Goal: Task Accomplishment & Management: Use online tool/utility

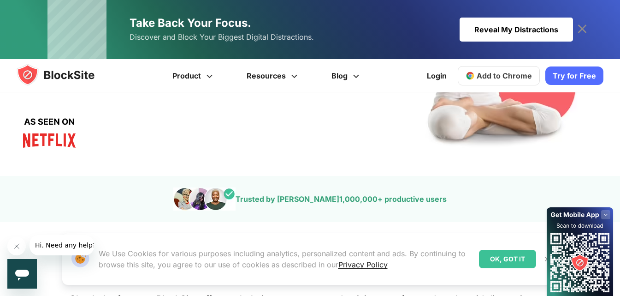
click at [496, 72] on span "Add to Chrome" at bounding box center [504, 75] width 55 height 9
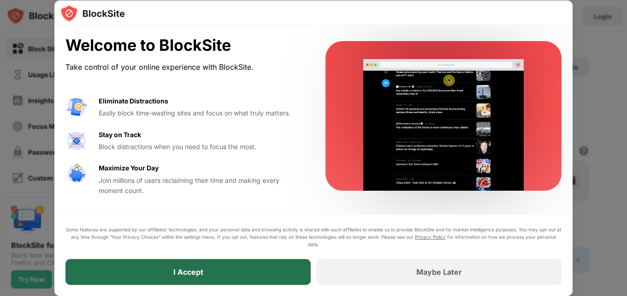
click at [202, 262] on div "I Accept" at bounding box center [187, 272] width 245 height 26
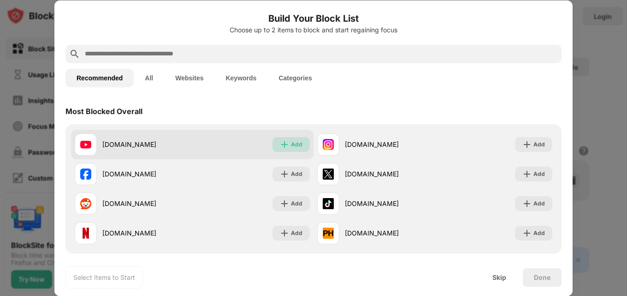
click at [285, 140] on img at bounding box center [284, 144] width 9 height 9
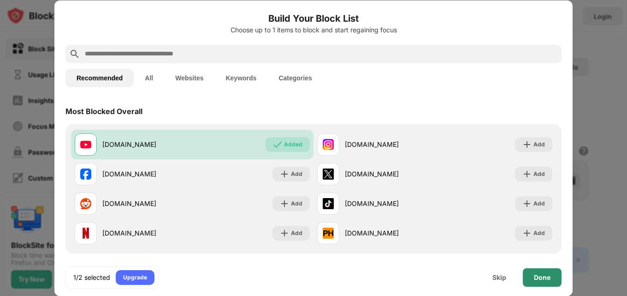
click at [538, 279] on div "Done" at bounding box center [542, 276] width 17 height 7
